Goal: Navigation & Orientation: Find specific page/section

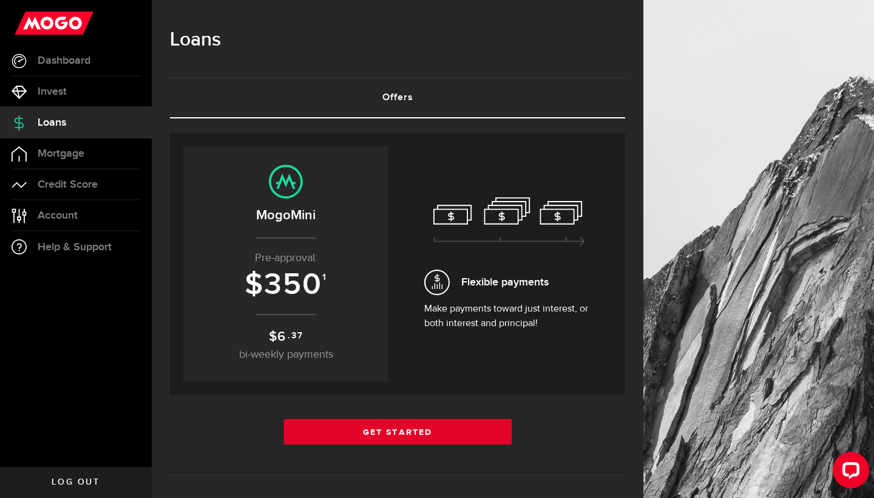
click at [353, 433] on link "Get Started" at bounding box center [398, 431] width 228 height 25
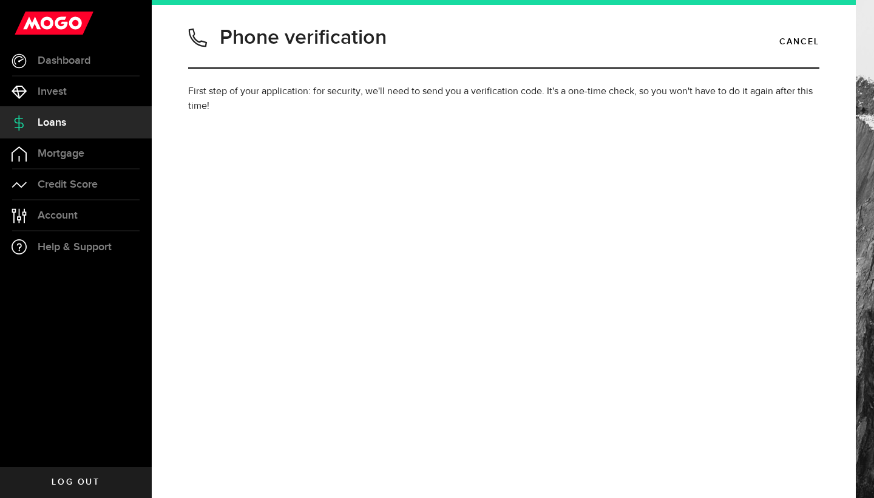
type input "4389214062"
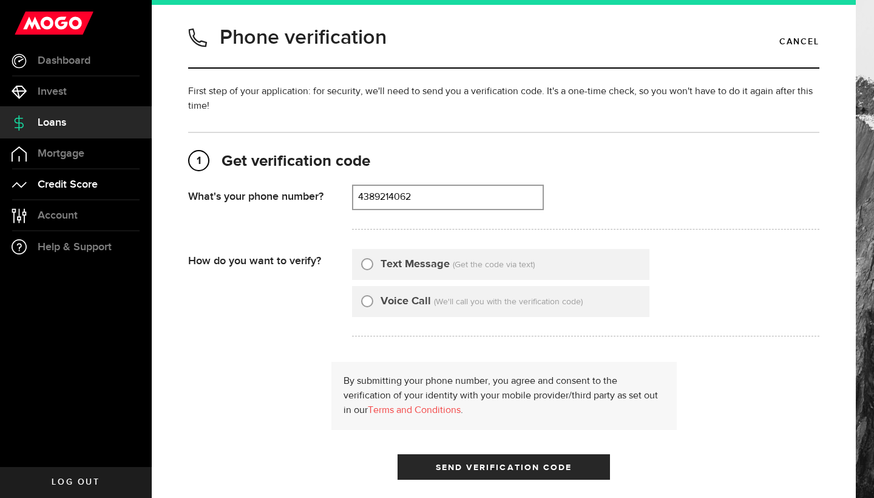
click at [76, 186] on span "Credit Score" at bounding box center [68, 184] width 60 height 11
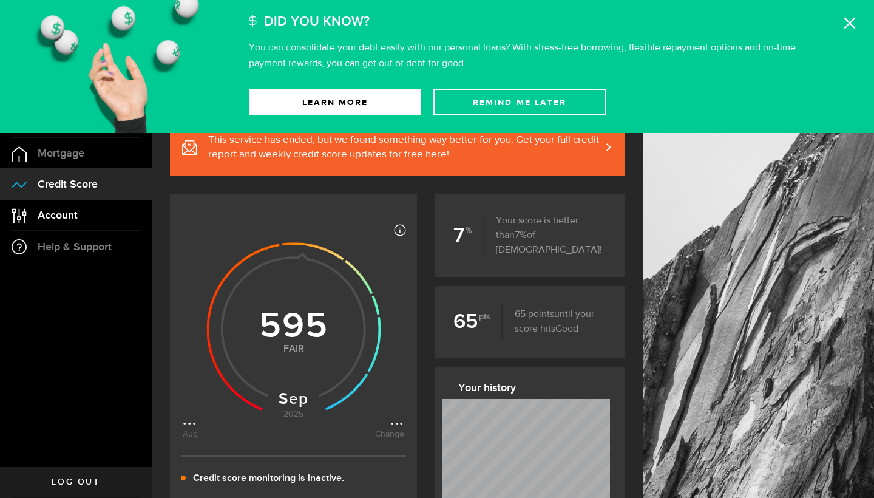
click at [73, 228] on link "Account Compte" at bounding box center [76, 215] width 152 height 30
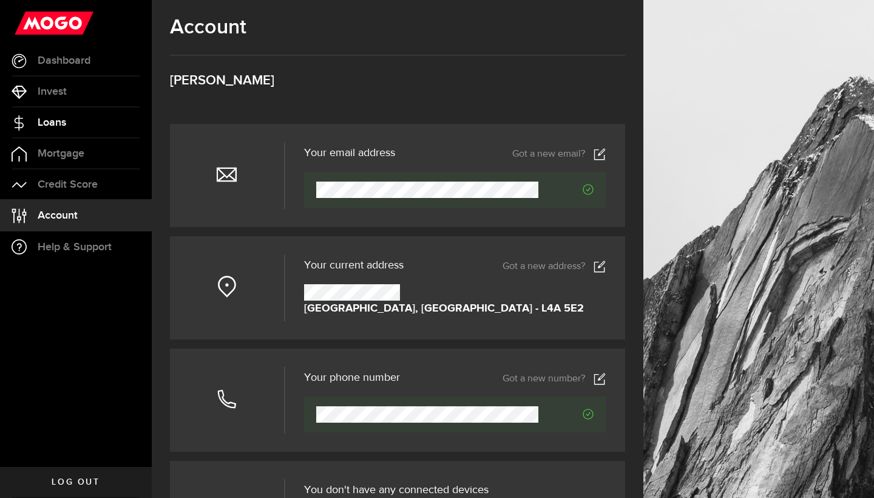
click at [59, 138] on li "Loans" at bounding box center [76, 122] width 152 height 31
click at [67, 122] on link "Loans" at bounding box center [76, 122] width 152 height 30
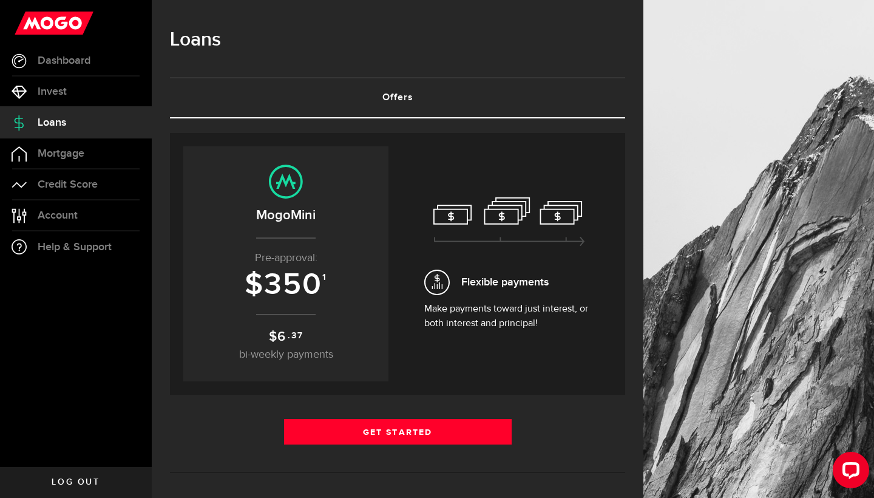
click at [290, 279] on span "350" at bounding box center [293, 285] width 58 height 36
click at [62, 98] on link "Invest" at bounding box center [76, 91] width 152 height 30
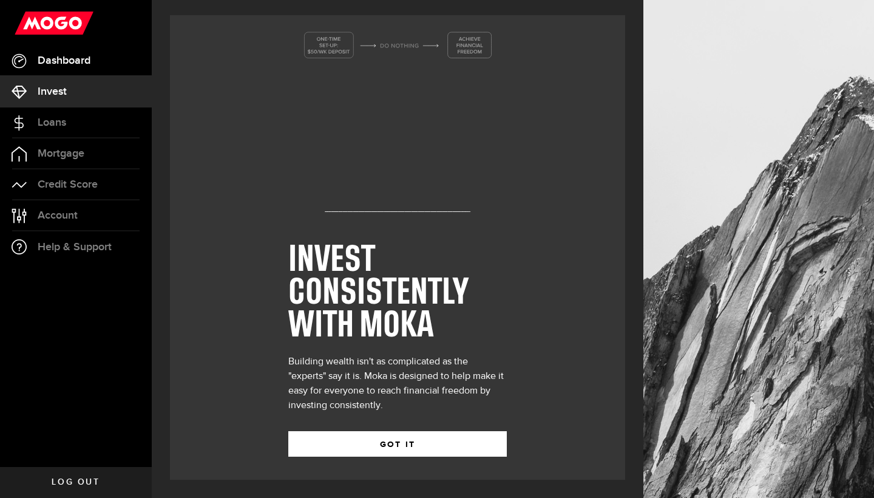
click at [61, 66] on span "Dashboard" at bounding box center [64, 60] width 53 height 11
